Goal: Information Seeking & Learning: Learn about a topic

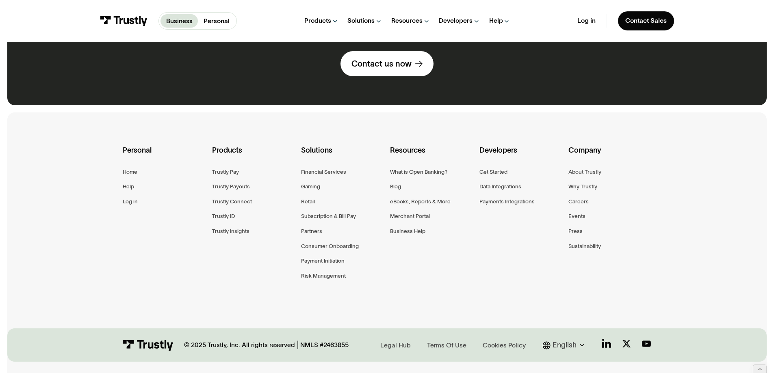
scroll to position [660, 0]
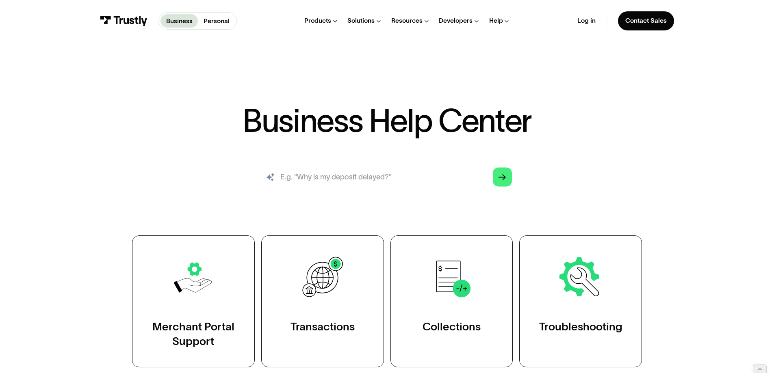
click at [334, 192] on input "search" at bounding box center [387, 176] width 264 height 29
type input "what is trustly mariah"
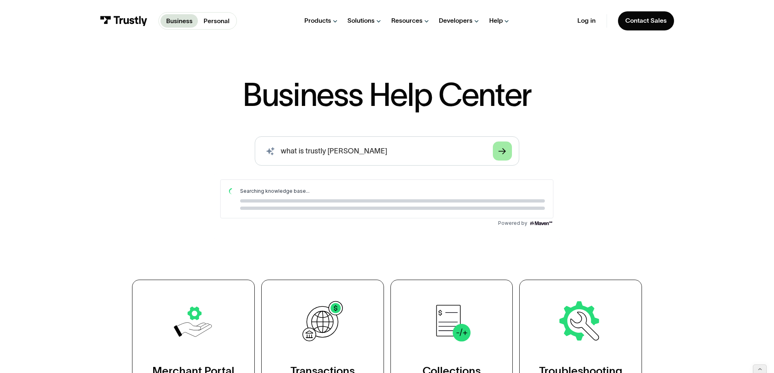
click at [506, 155] on div "Arrow Right" at bounding box center [501, 150] width 7 height 7
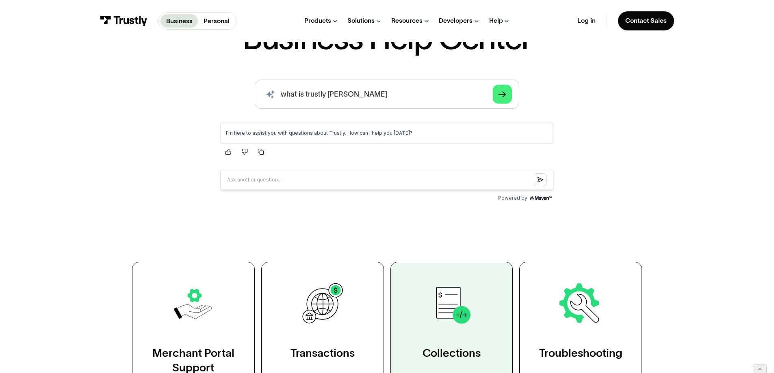
click at [461, 328] on img at bounding box center [452, 305] width 48 height 48
